Goal: Task Accomplishment & Management: Use online tool/utility

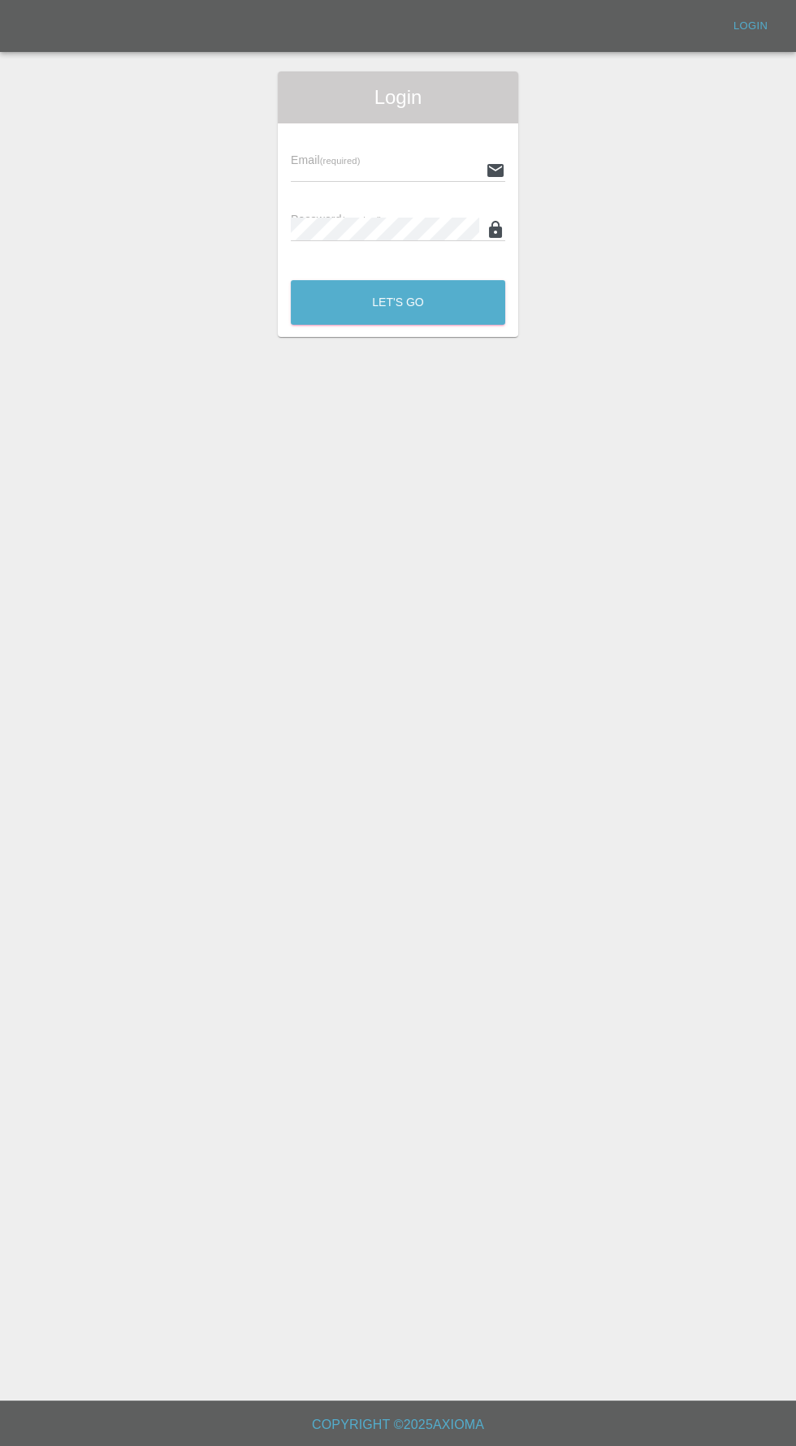
click at [314, 175] on input "text" at bounding box center [385, 170] width 188 height 24
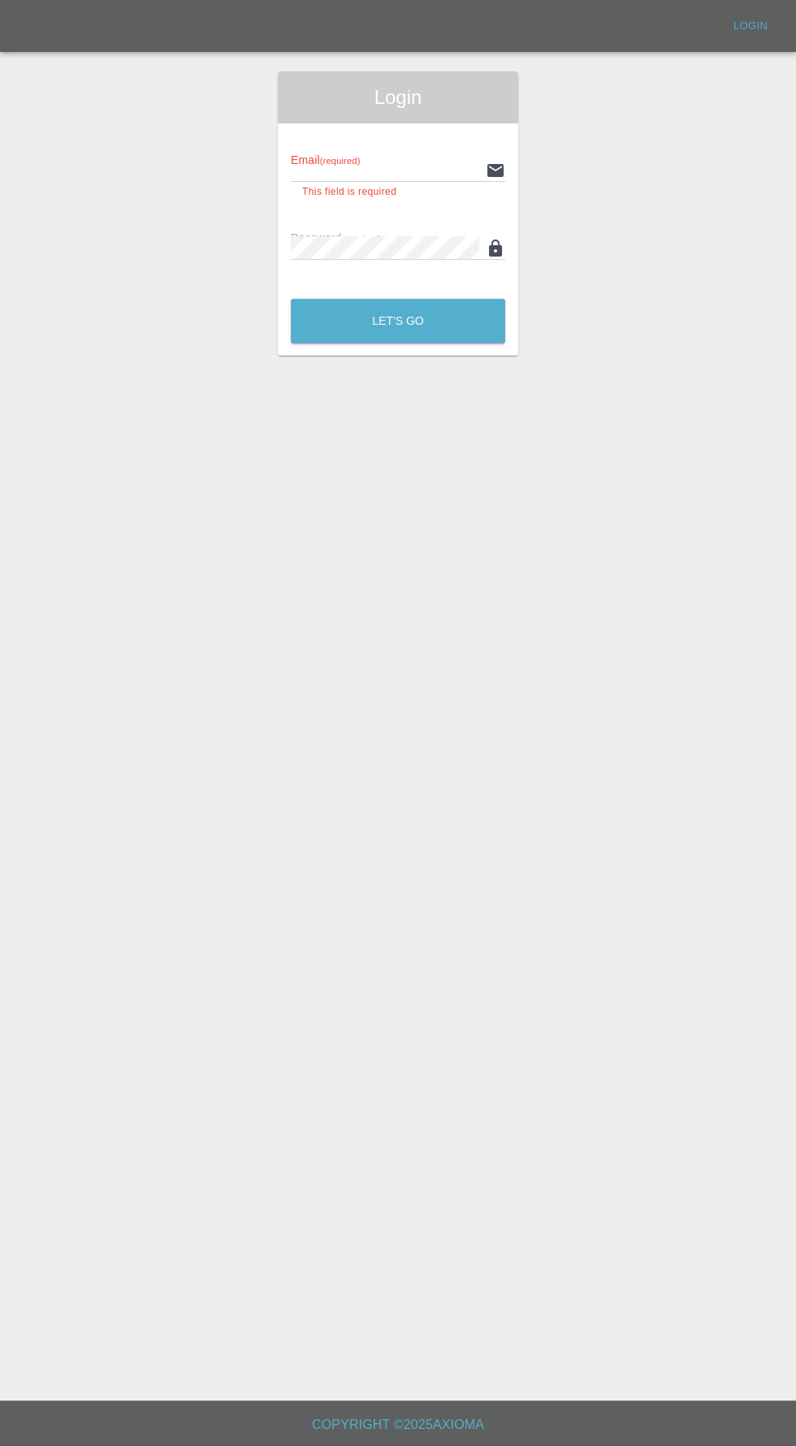
type input "[EMAIL_ADDRESS][DOMAIN_NAME]"
click at [291, 299] on button "Let's Go" at bounding box center [398, 321] width 214 height 45
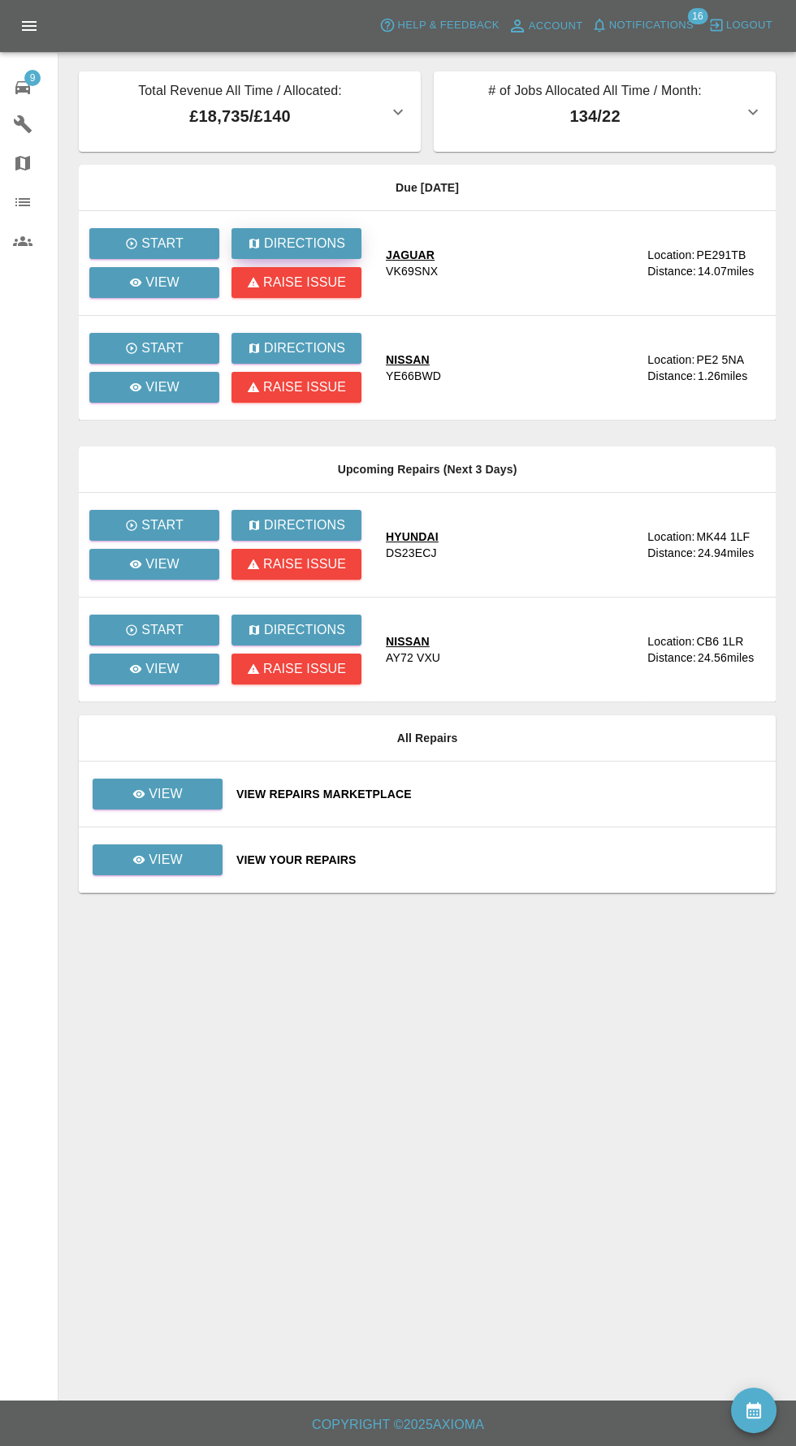
click at [311, 235] on p "Directions" at bounding box center [304, 243] width 81 height 19
click at [162, 282] on p "View" at bounding box center [162, 282] width 34 height 19
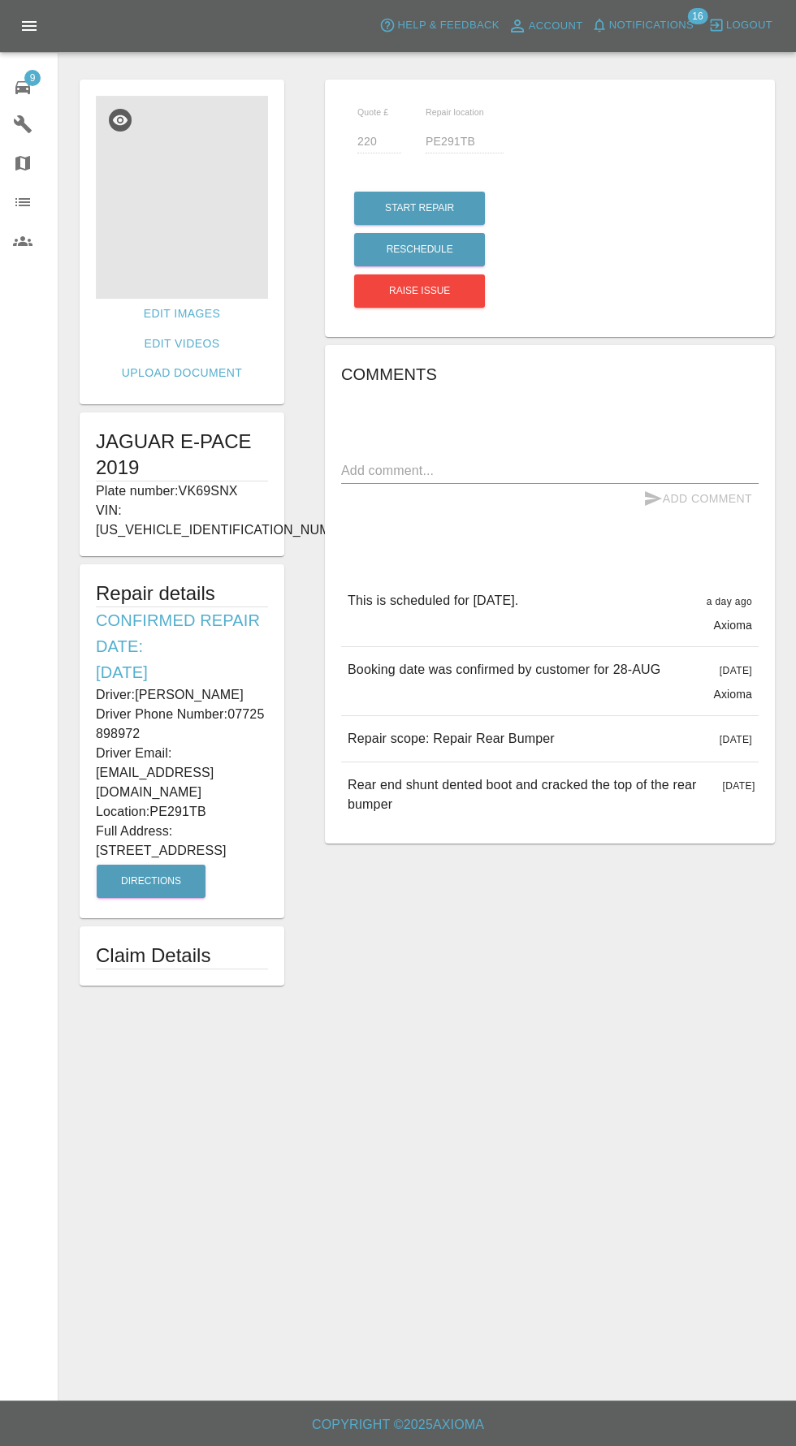
click at [192, 161] on img at bounding box center [182, 197] width 172 height 203
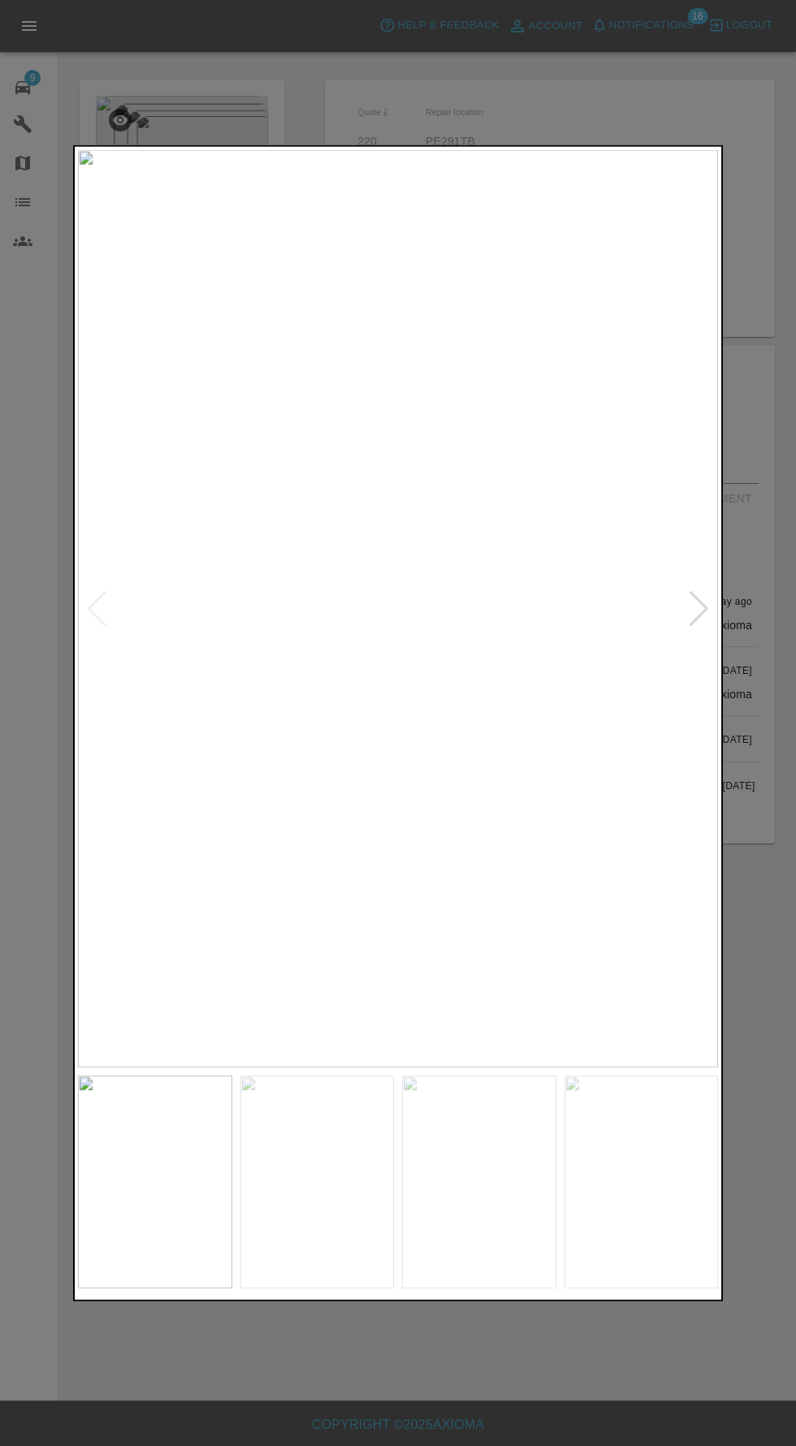
click at [697, 610] on div at bounding box center [699, 608] width 22 height 36
click at [696, 611] on div at bounding box center [699, 608] width 22 height 36
click at [701, 610] on div at bounding box center [699, 608] width 22 height 36
click at [697, 629] on img at bounding box center [398, 608] width 640 height 918
click at [101, 619] on div at bounding box center [97, 608] width 22 height 36
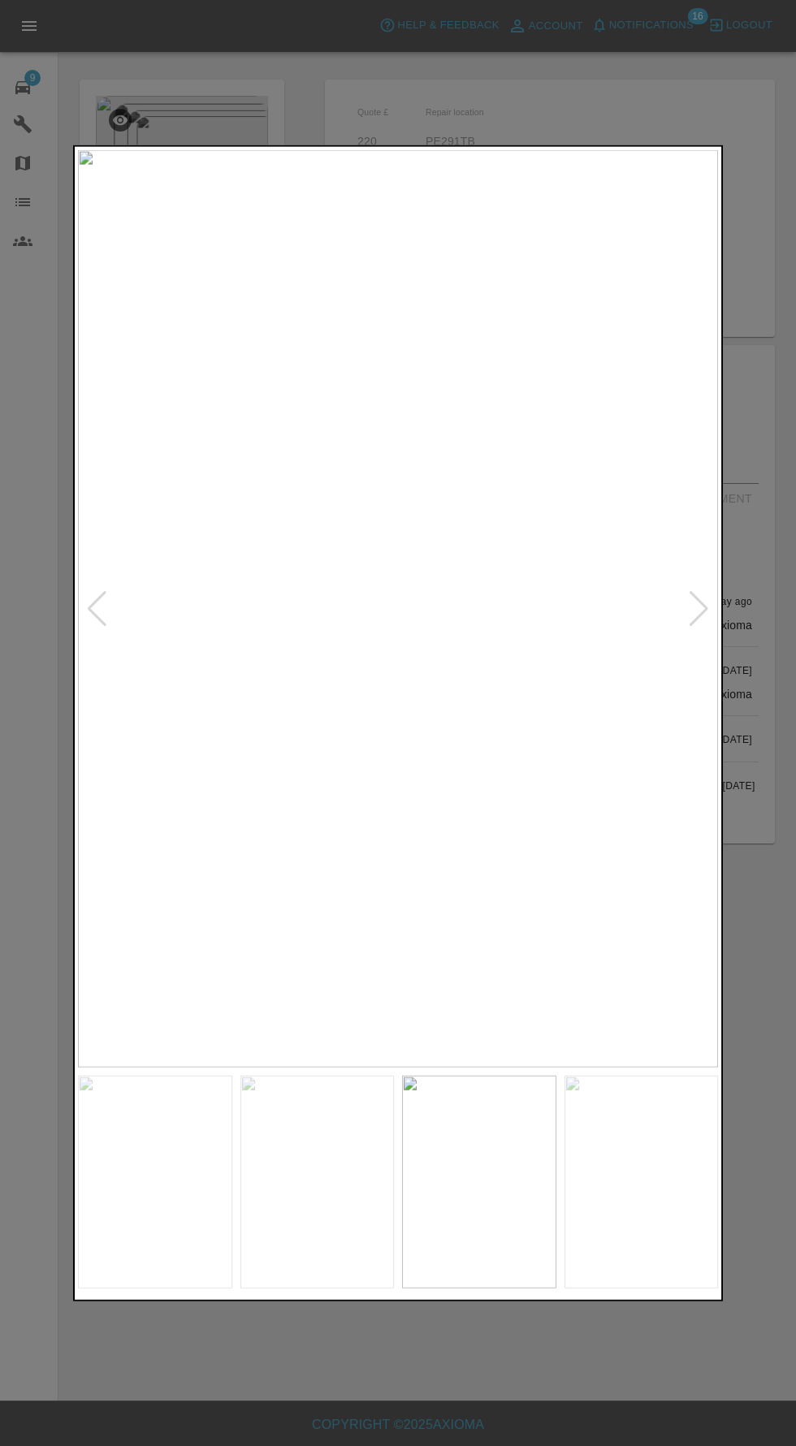
click at [133, 613] on img at bounding box center [398, 608] width 640 height 918
click at [89, 607] on div at bounding box center [97, 608] width 22 height 36
click at [102, 659] on img at bounding box center [398, 608] width 640 height 918
click at [115, 650] on img at bounding box center [398, 608] width 640 height 918
click at [97, 608] on div at bounding box center [97, 608] width 22 height 36
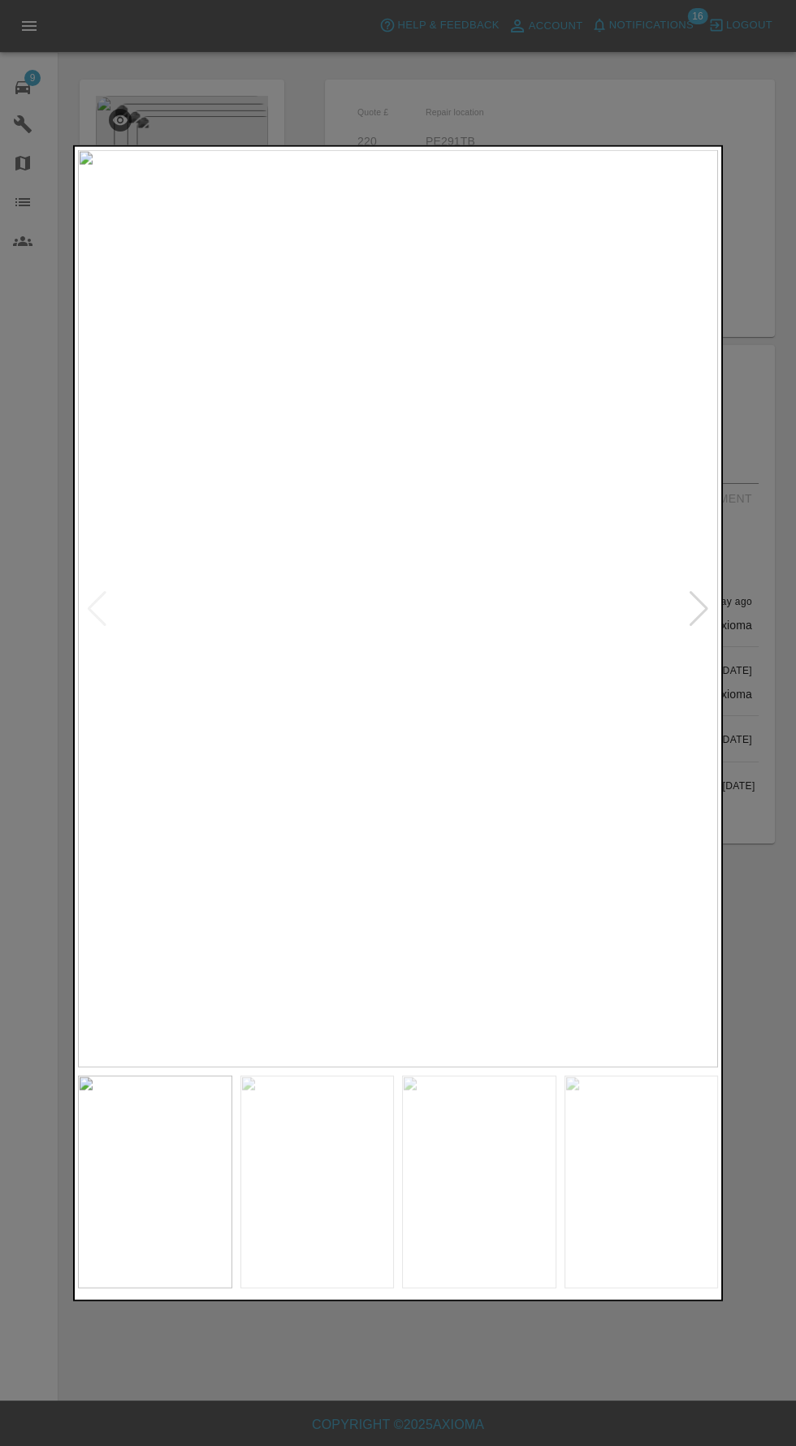
click at [127, 602] on img at bounding box center [398, 608] width 640 height 918
click at [93, 614] on img at bounding box center [398, 608] width 640 height 918
